Goal: Information Seeking & Learning: Learn about a topic

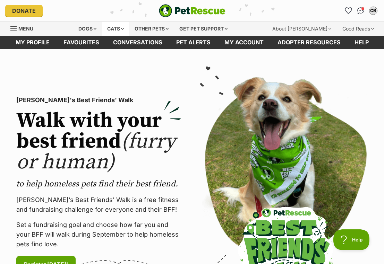
click at [128, 26] on div "Cats" at bounding box center [115, 29] width 26 height 14
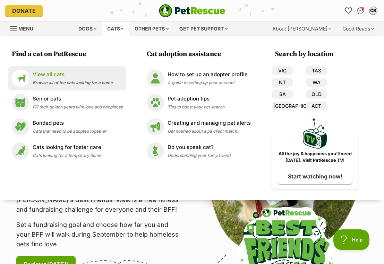
click at [61, 75] on p "View all cats" at bounding box center [73, 75] width 80 height 8
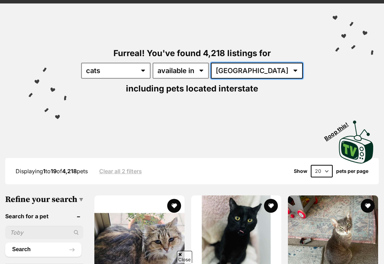
click at [240, 70] on select "[GEOGRAPHIC_DATA] [GEOGRAPHIC_DATA] [GEOGRAPHIC_DATA] [GEOGRAPHIC_DATA] [GEOGRA…" at bounding box center [257, 71] width 92 height 16
select select "VIC"
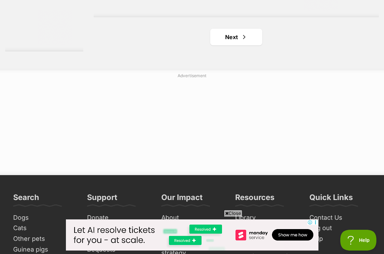
click at [225, 45] on link "Next" at bounding box center [236, 37] width 52 height 17
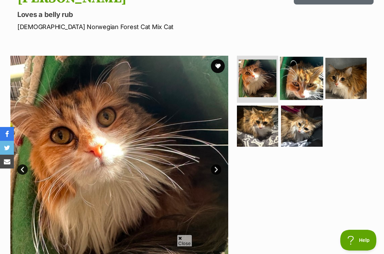
click at [302, 81] on img at bounding box center [301, 78] width 43 height 43
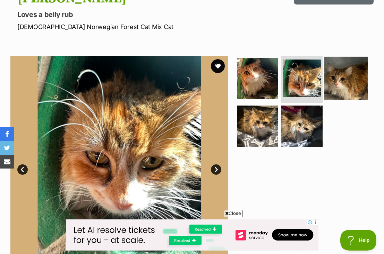
click at [335, 89] on img at bounding box center [345, 78] width 43 height 43
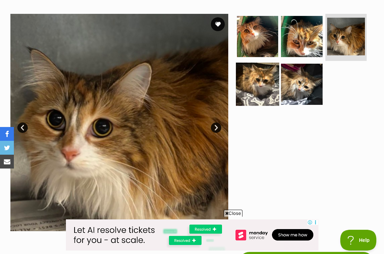
scroll to position [136, 0]
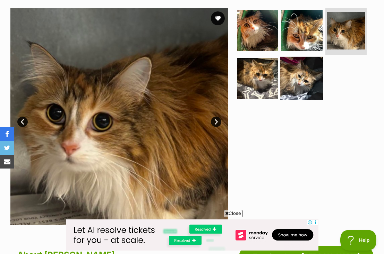
click at [300, 83] on img at bounding box center [301, 78] width 43 height 43
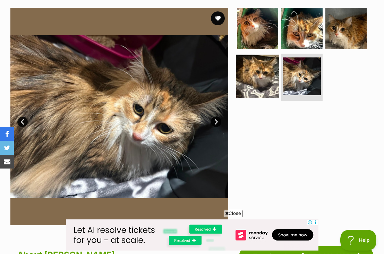
click at [251, 78] on img at bounding box center [257, 76] width 43 height 43
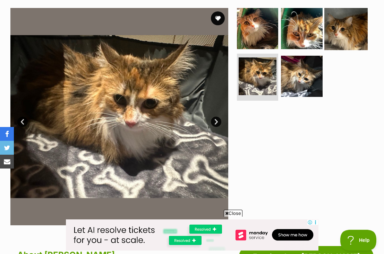
click at [337, 30] on img at bounding box center [345, 28] width 43 height 43
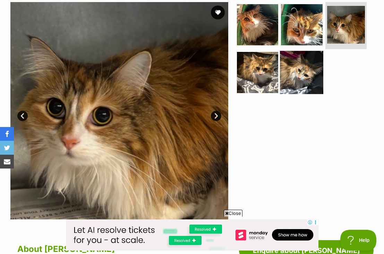
scroll to position [141, 0]
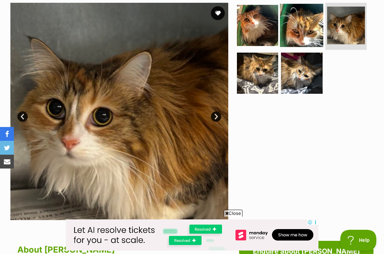
click at [297, 31] on img at bounding box center [301, 25] width 43 height 43
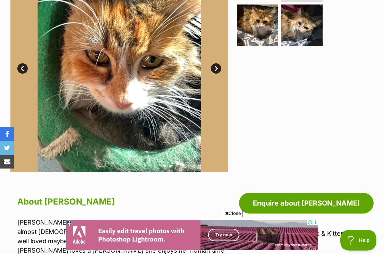
scroll to position [107, 0]
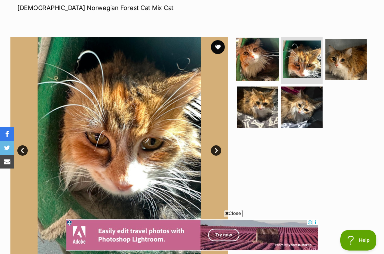
click at [258, 57] on img at bounding box center [257, 59] width 43 height 43
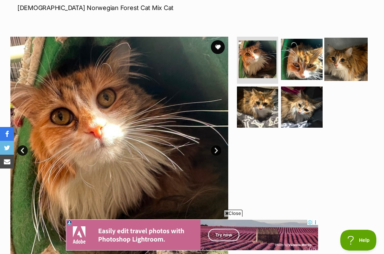
click at [336, 55] on img at bounding box center [345, 59] width 43 height 43
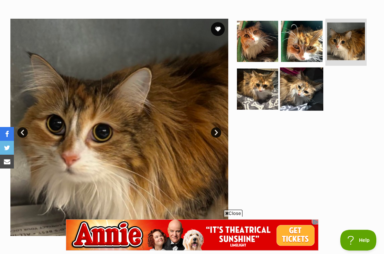
scroll to position [127, 0]
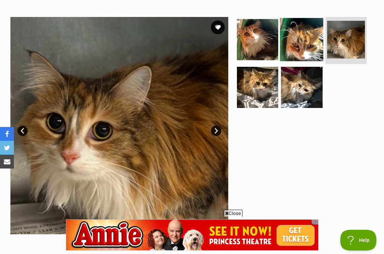
click at [307, 48] on img at bounding box center [301, 39] width 43 height 43
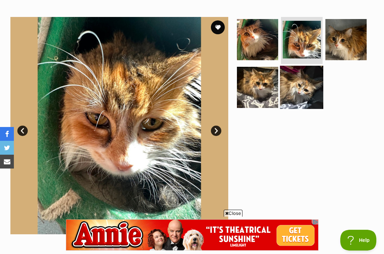
click at [291, 88] on img at bounding box center [301, 87] width 43 height 43
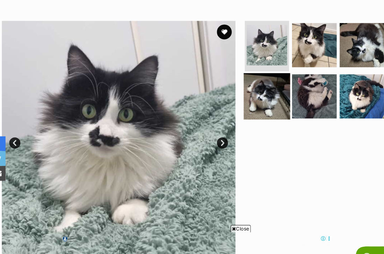
click at [239, 84] on img at bounding box center [257, 89] width 43 height 43
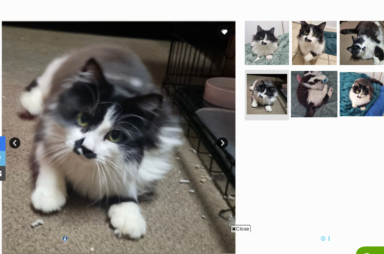
click at [281, 89] on img at bounding box center [301, 87] width 43 height 43
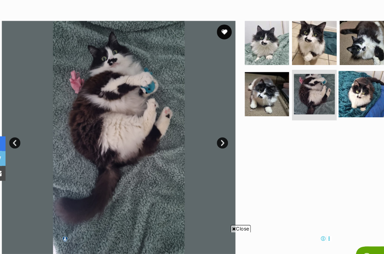
click at [326, 87] on img at bounding box center [345, 87] width 43 height 43
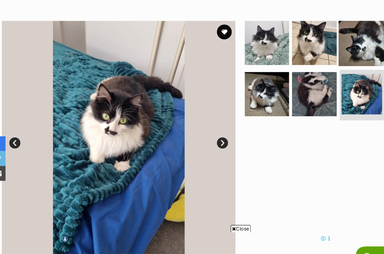
click at [342, 50] on img at bounding box center [345, 39] width 43 height 43
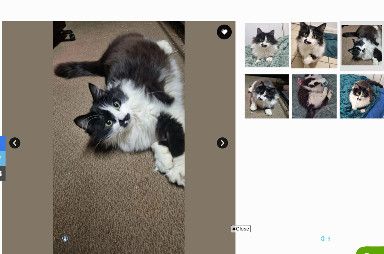
click at [302, 46] on img at bounding box center [301, 41] width 43 height 43
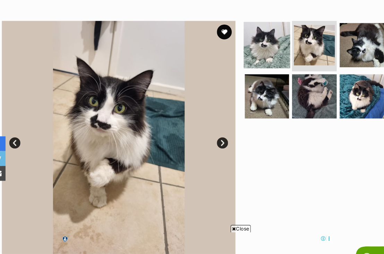
click at [248, 50] on img at bounding box center [257, 41] width 43 height 43
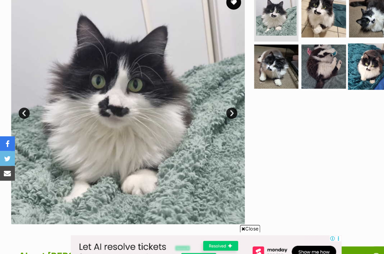
click at [334, 58] on img at bounding box center [345, 62] width 43 height 43
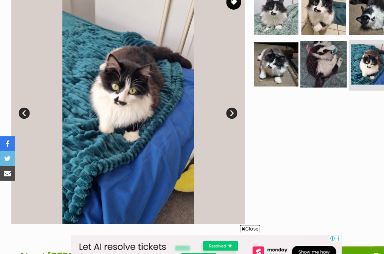
click at [305, 67] on img at bounding box center [301, 59] width 43 height 43
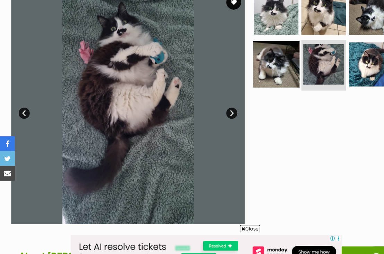
click at [264, 53] on img at bounding box center [257, 59] width 43 height 43
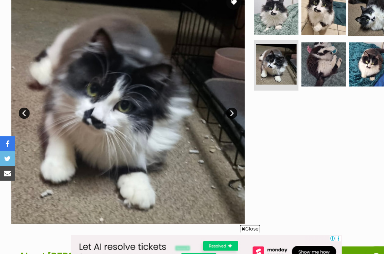
click at [345, 7] on img at bounding box center [345, 12] width 43 height 43
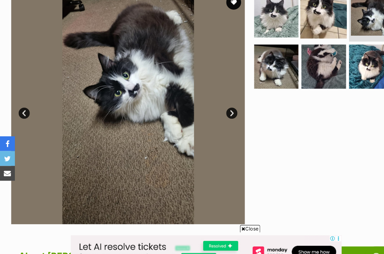
click at [305, 16] on img at bounding box center [301, 14] width 43 height 43
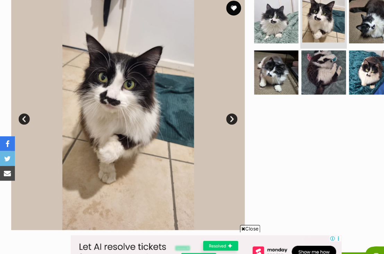
scroll to position [146, 0]
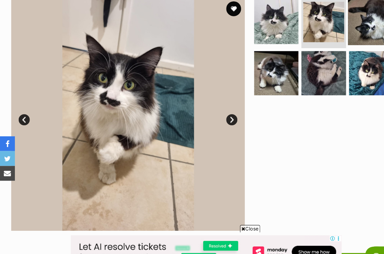
click at [333, 25] on img at bounding box center [345, 20] width 43 height 43
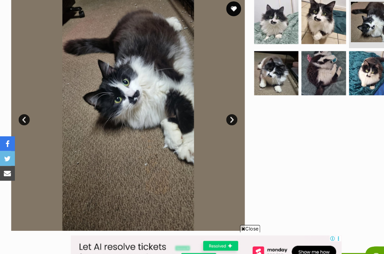
scroll to position [0, 0]
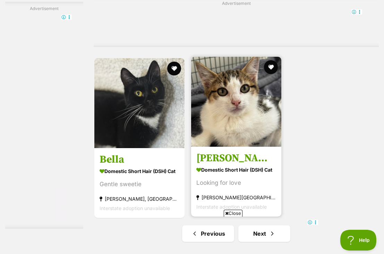
scroll to position [1630, 0]
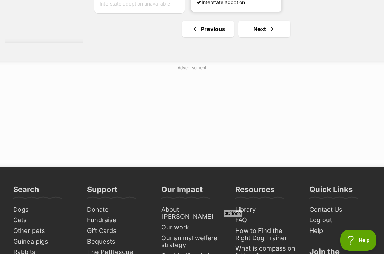
scroll to position [1670, 0]
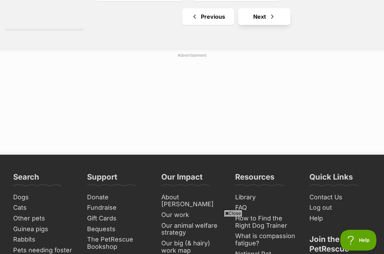
click at [255, 25] on link "Next" at bounding box center [264, 16] width 52 height 17
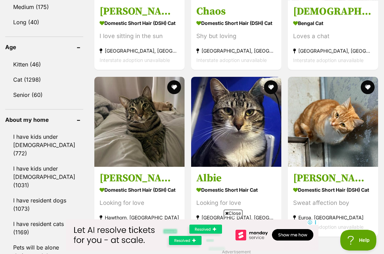
scroll to position [732, 0]
click at [36, 72] on link "Kitten (46)" at bounding box center [44, 64] width 78 height 15
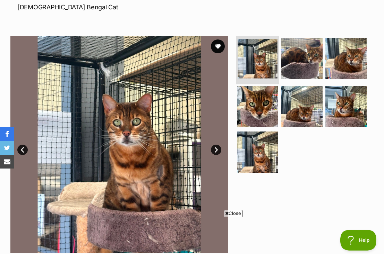
scroll to position [103, 0]
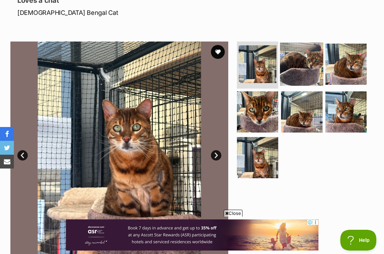
click at [299, 66] on img at bounding box center [301, 64] width 43 height 43
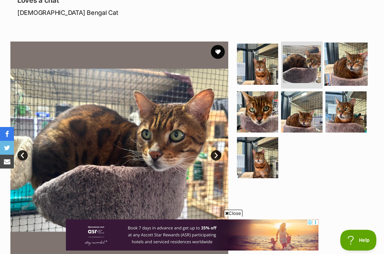
click at [344, 65] on img at bounding box center [345, 64] width 43 height 43
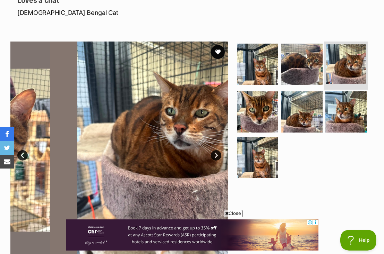
scroll to position [0, 0]
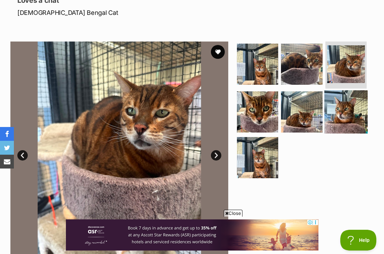
click at [346, 100] on img at bounding box center [345, 111] width 43 height 43
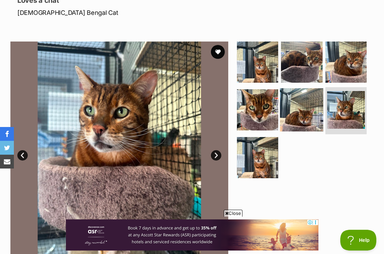
click at [301, 105] on img at bounding box center [301, 109] width 43 height 43
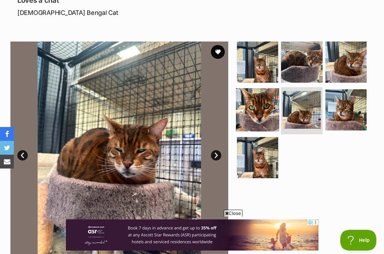
click at [263, 97] on img at bounding box center [257, 109] width 43 height 43
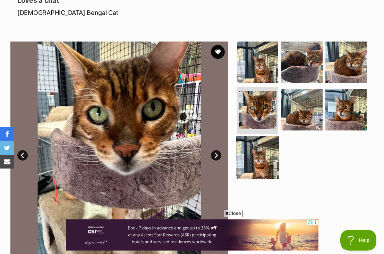
click at [267, 143] on img at bounding box center [257, 157] width 43 height 43
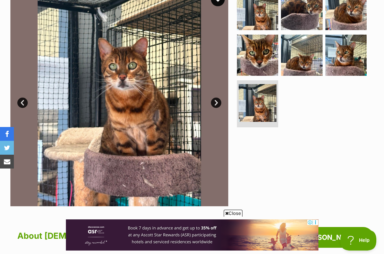
scroll to position [139, 0]
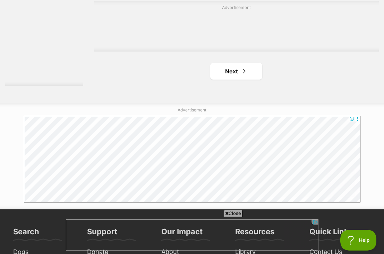
scroll to position [1548, 0]
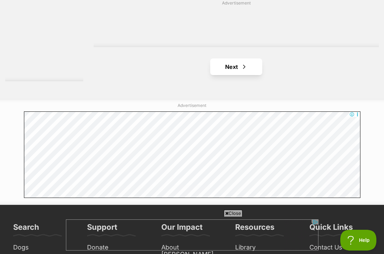
click at [227, 75] on link "Next" at bounding box center [236, 67] width 52 height 17
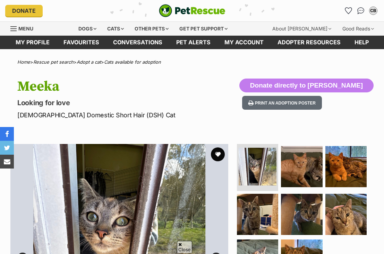
scroll to position [69, 0]
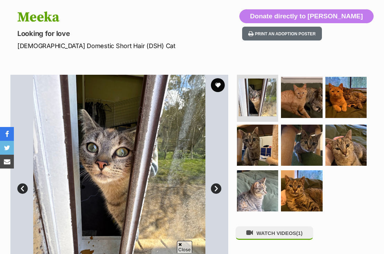
click at [331, 143] on img at bounding box center [345, 145] width 41 height 41
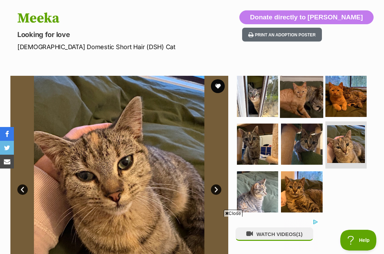
scroll to position [0, 0]
click at [295, 96] on img at bounding box center [301, 96] width 43 height 43
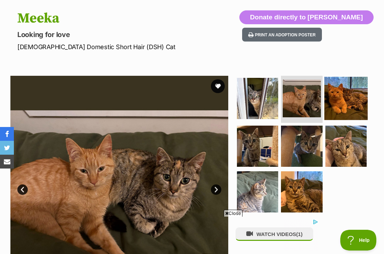
click at [337, 105] on img at bounding box center [345, 98] width 43 height 43
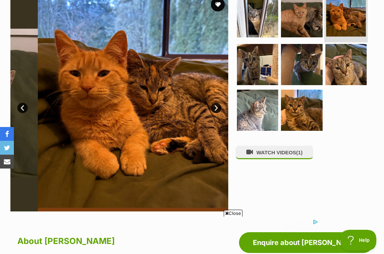
scroll to position [151, 0]
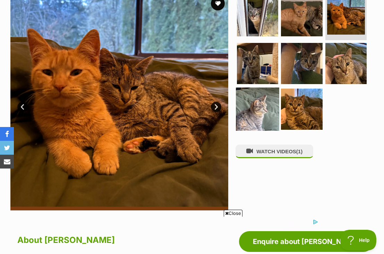
click at [268, 102] on img at bounding box center [257, 109] width 43 height 43
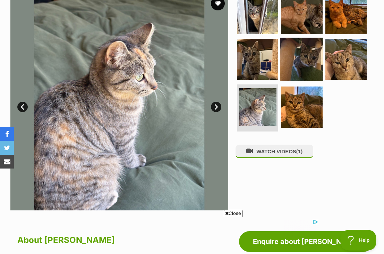
click at [303, 58] on img at bounding box center [301, 59] width 43 height 43
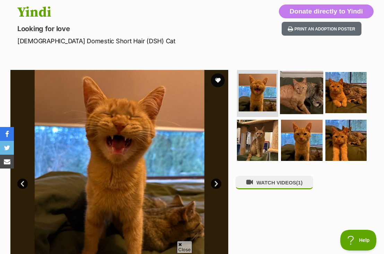
click at [294, 99] on img at bounding box center [301, 92] width 43 height 43
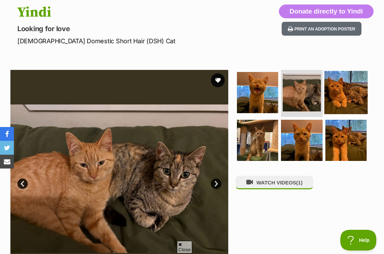
click at [337, 95] on img at bounding box center [345, 92] width 43 height 43
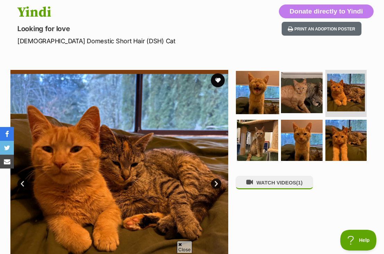
click at [267, 91] on img at bounding box center [257, 92] width 43 height 43
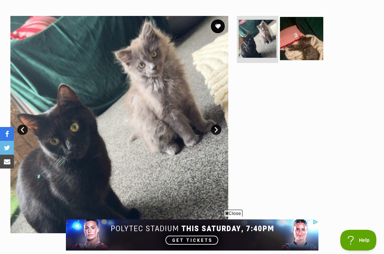
click at [315, 37] on img at bounding box center [301, 38] width 43 height 43
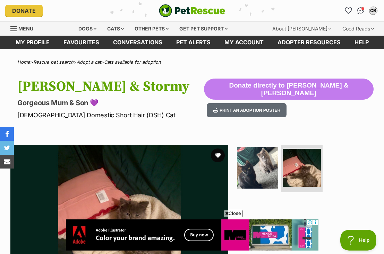
scroll to position [298, 0]
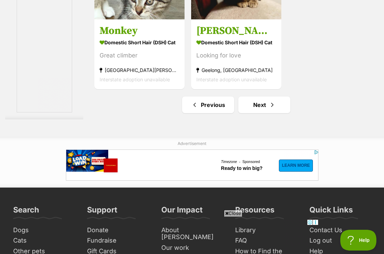
scroll to position [1502, 0]
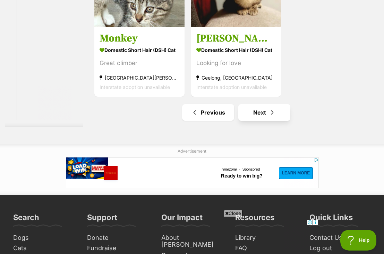
click at [257, 121] on link "Next" at bounding box center [264, 112] width 52 height 17
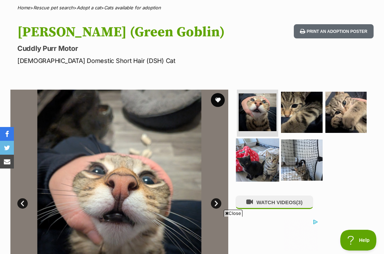
click at [257, 161] on img at bounding box center [257, 160] width 43 height 43
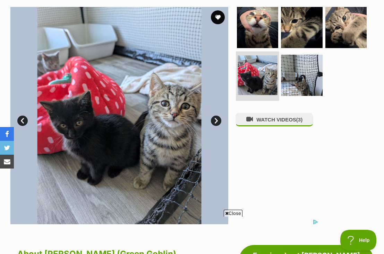
scroll to position [138, 0]
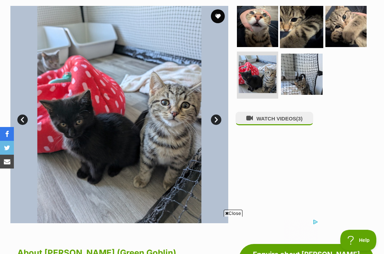
click at [288, 29] on img at bounding box center [301, 26] width 43 height 43
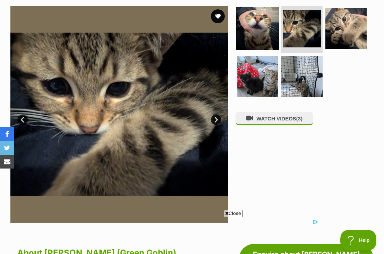
click at [268, 29] on img at bounding box center [257, 28] width 43 height 43
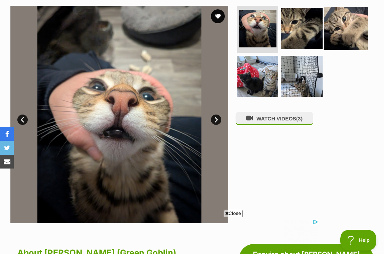
click at [345, 28] on img at bounding box center [345, 28] width 43 height 43
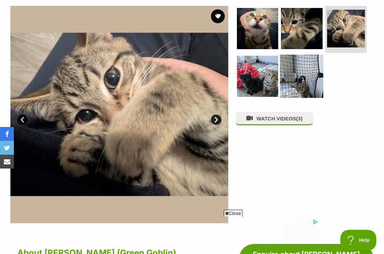
click at [301, 83] on img at bounding box center [301, 76] width 43 height 43
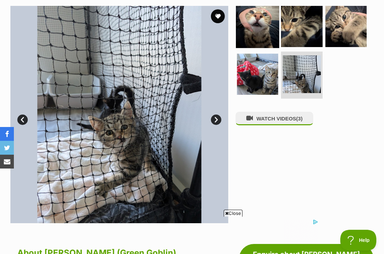
click at [260, 16] on img at bounding box center [257, 26] width 43 height 43
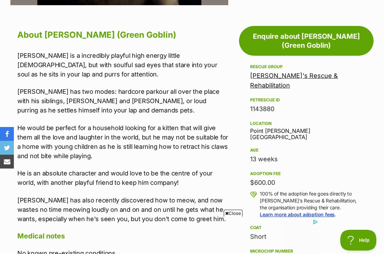
scroll to position [0, 0]
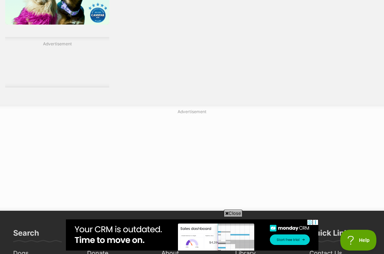
scroll to position [1184, 0]
